Goal: Information Seeking & Learning: Learn about a topic

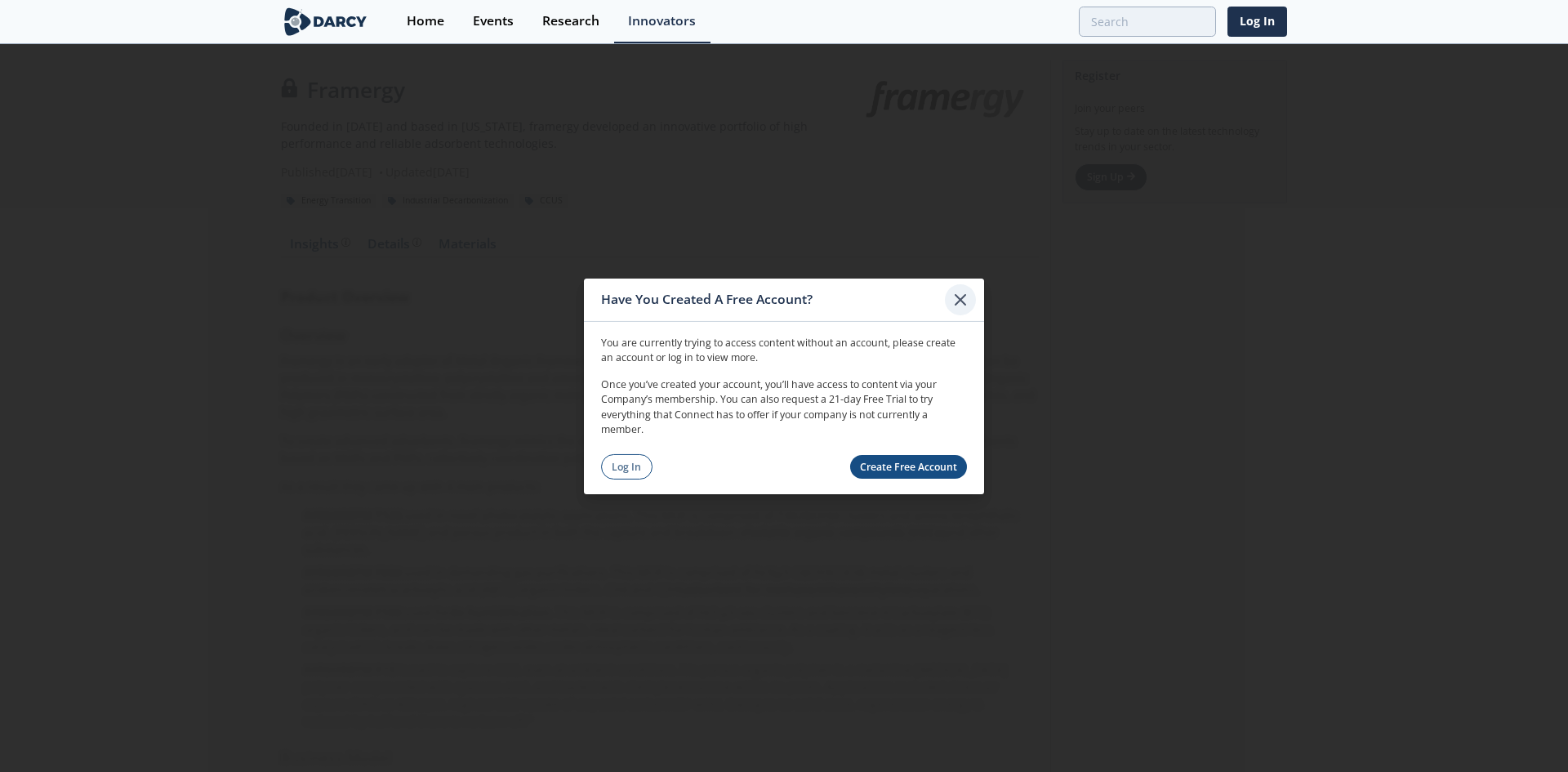
click at [959, 306] on icon at bounding box center [961, 299] width 20 height 20
click at [954, 305] on icon at bounding box center [961, 299] width 20 height 20
